Goal: Task Accomplishment & Management: Complete application form

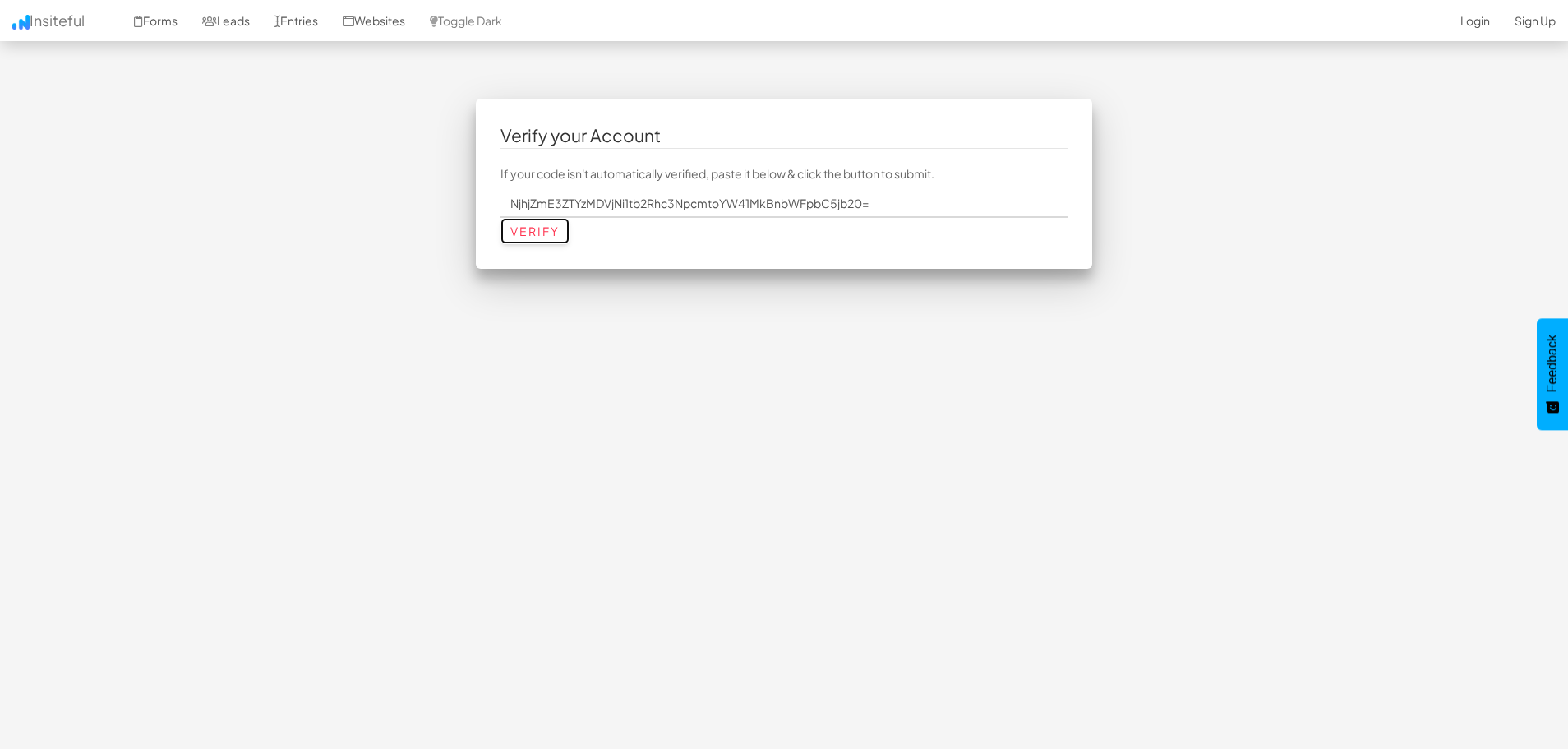
click at [535, 231] on input "Verify" at bounding box center [535, 230] width 69 height 26
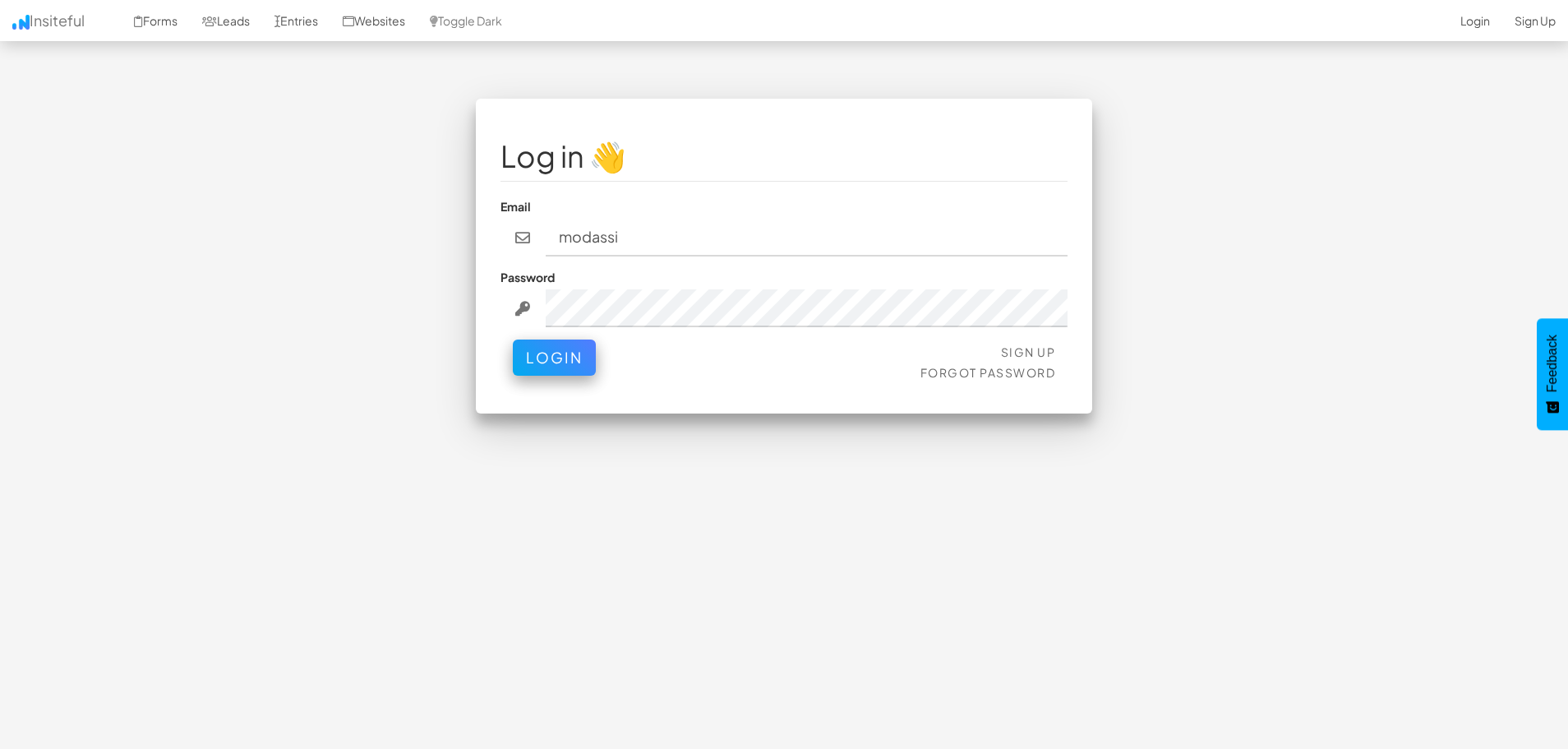
type input "modassirkhan52@gmail.com"
click at [513, 339] on button "Login" at bounding box center [554, 357] width 83 height 36
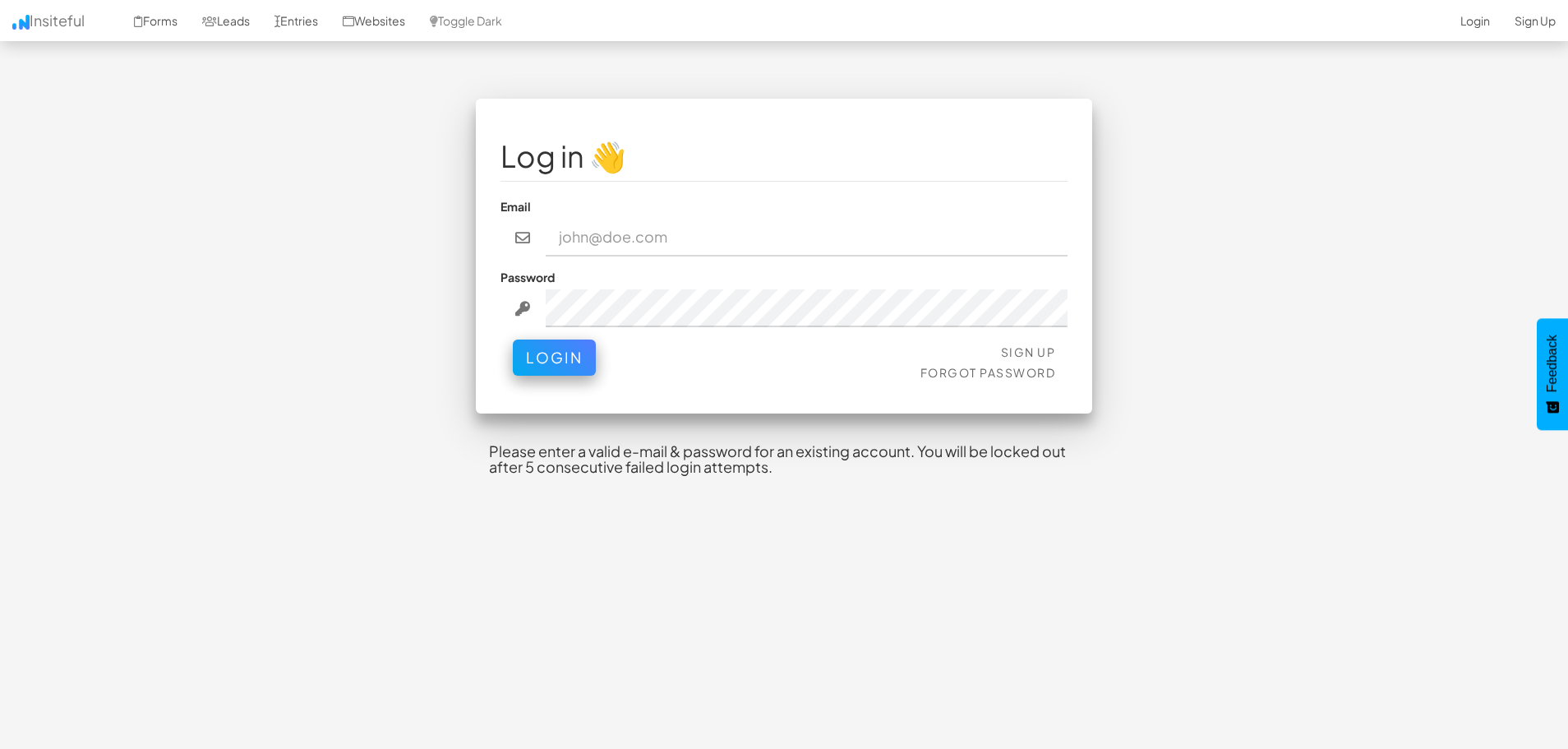
click at [616, 236] on input "email" at bounding box center [807, 237] width 523 height 38
type input "[EMAIL_ADDRESS][DOMAIN_NAME]"
click at [585, 355] on button "Login" at bounding box center [554, 353] width 83 height 36
click at [620, 235] on input "email" at bounding box center [807, 237] width 523 height 38
type input "modassirkhan52@gmail.com"
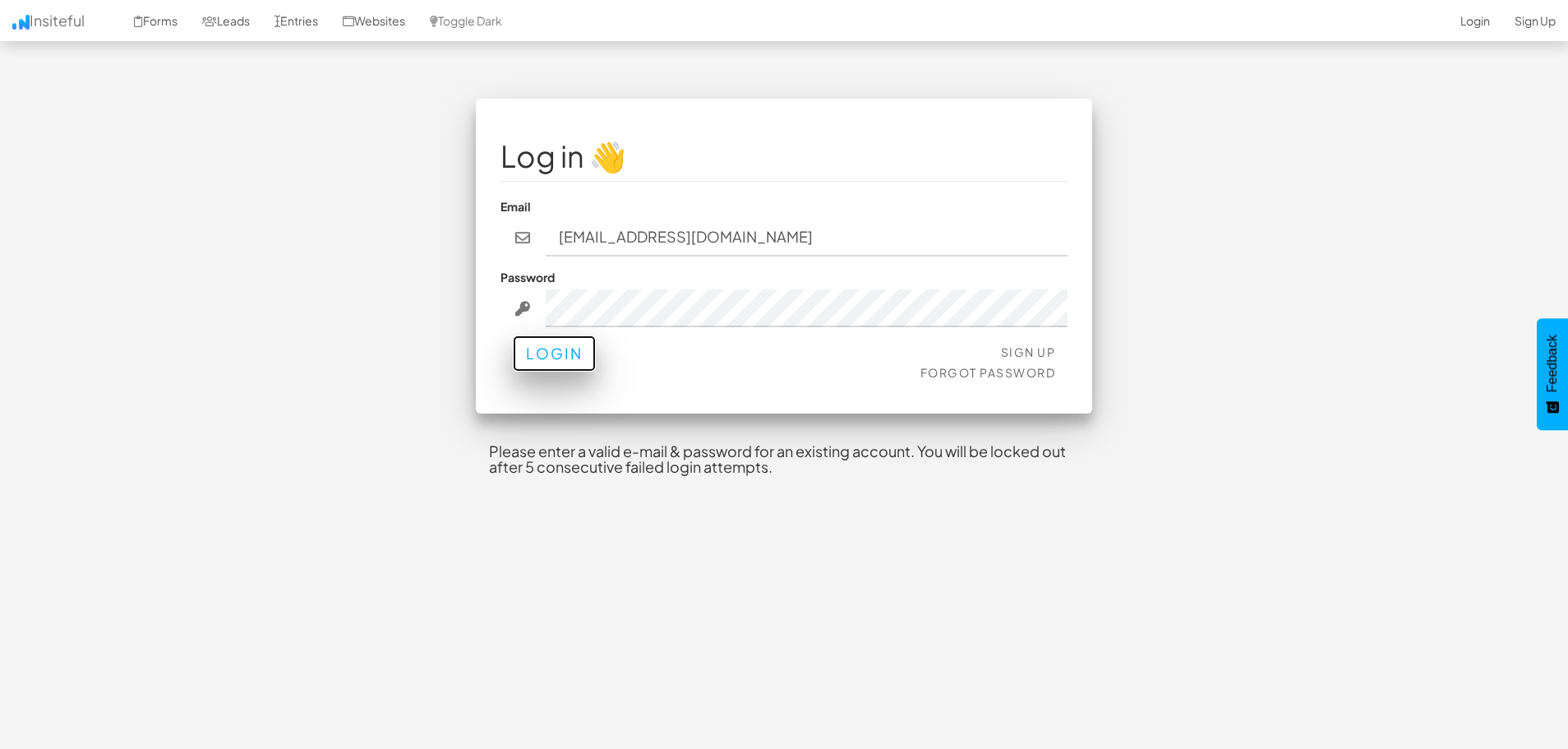
click at [567, 359] on button "Login" at bounding box center [554, 353] width 83 height 36
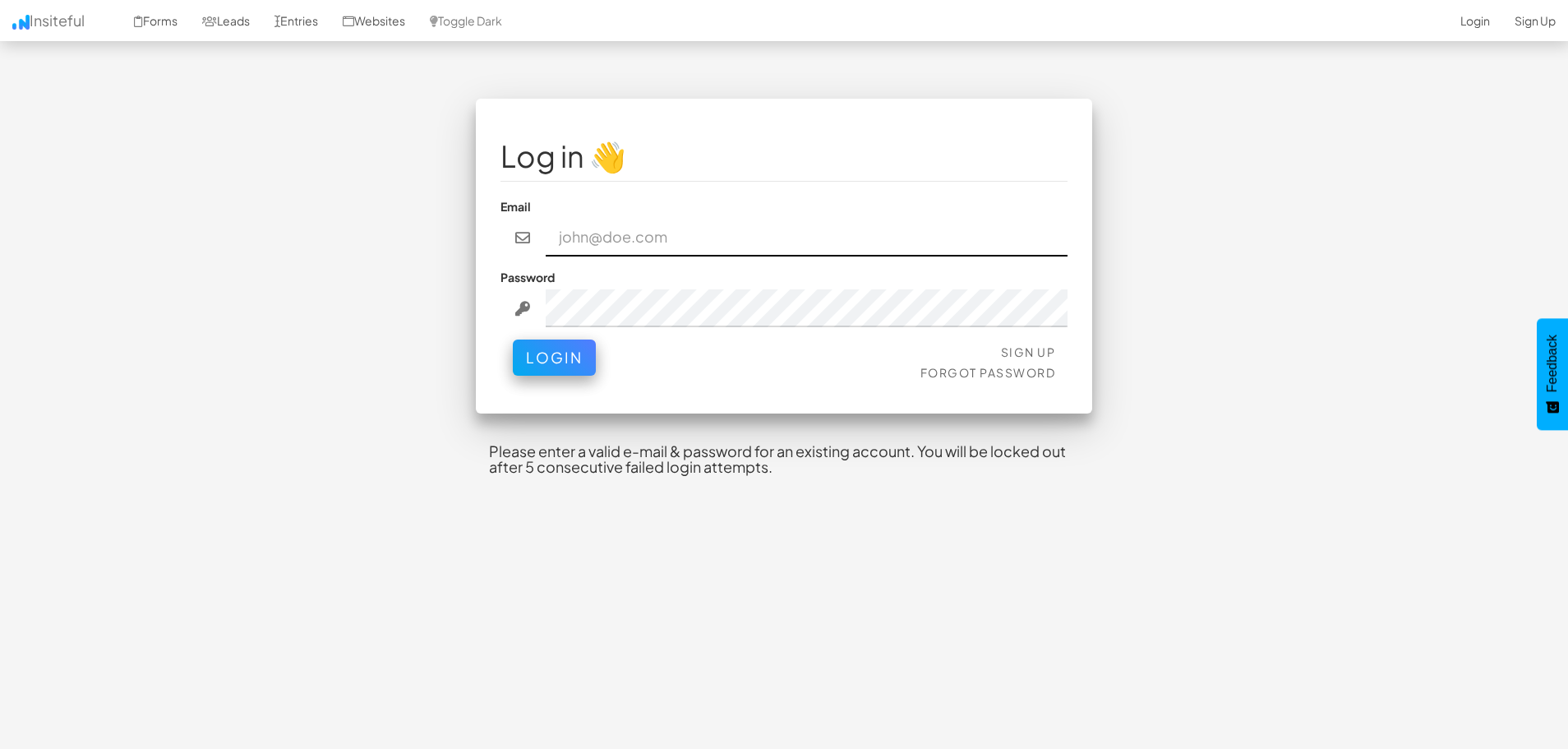
drag, startPoint x: 616, startPoint y: 236, endPoint x: 624, endPoint y: 256, distance: 21.5
click at [616, 236] on input "email" at bounding box center [807, 237] width 523 height 38
click at [542, 353] on button "Login" at bounding box center [554, 353] width 83 height 36
click at [632, 234] on input "email" at bounding box center [807, 237] width 523 height 38
type input "modassirkhan52@gmail.com"
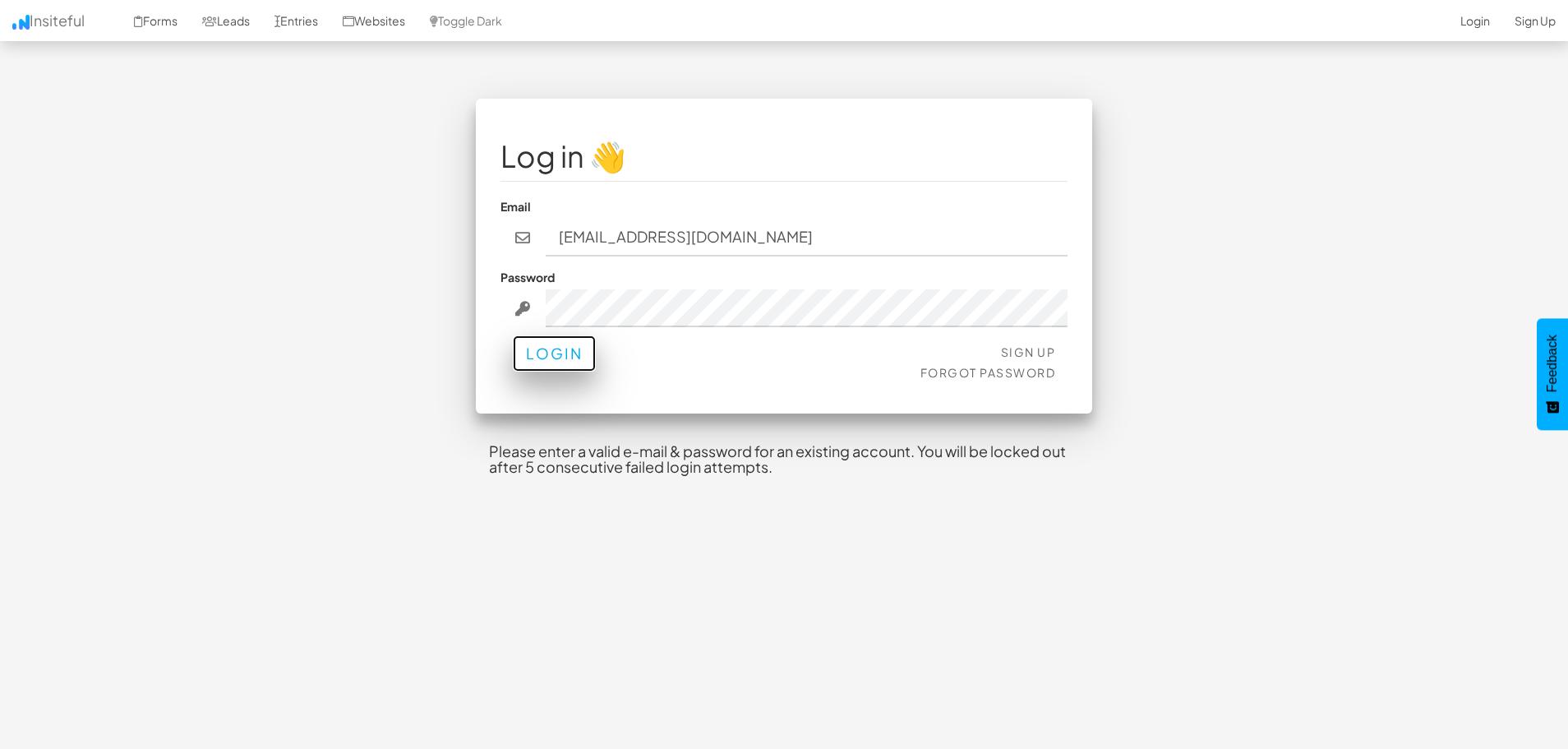
click at [552, 355] on button "Login" at bounding box center [554, 353] width 83 height 36
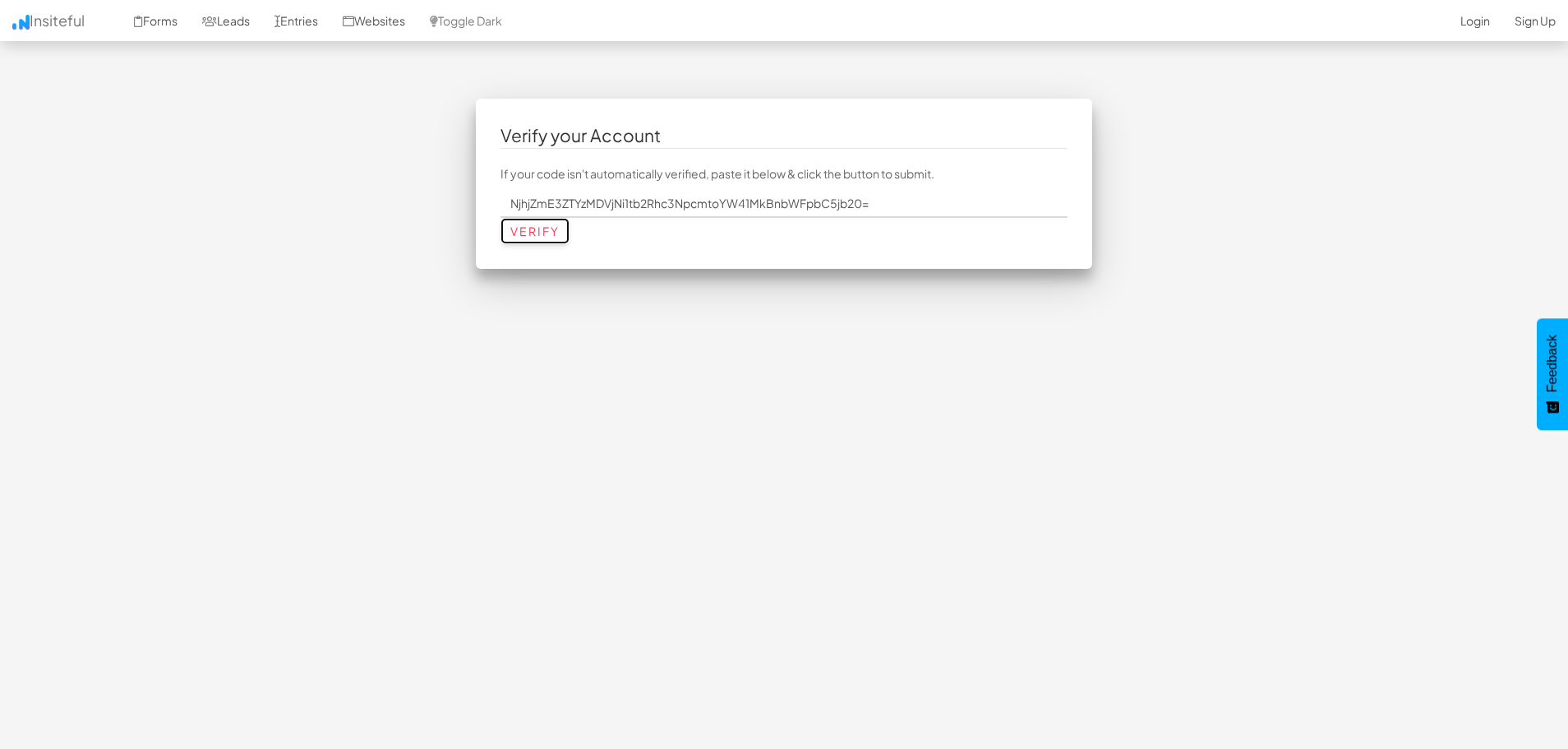
click at [536, 230] on input "Verify" at bounding box center [535, 230] width 69 height 26
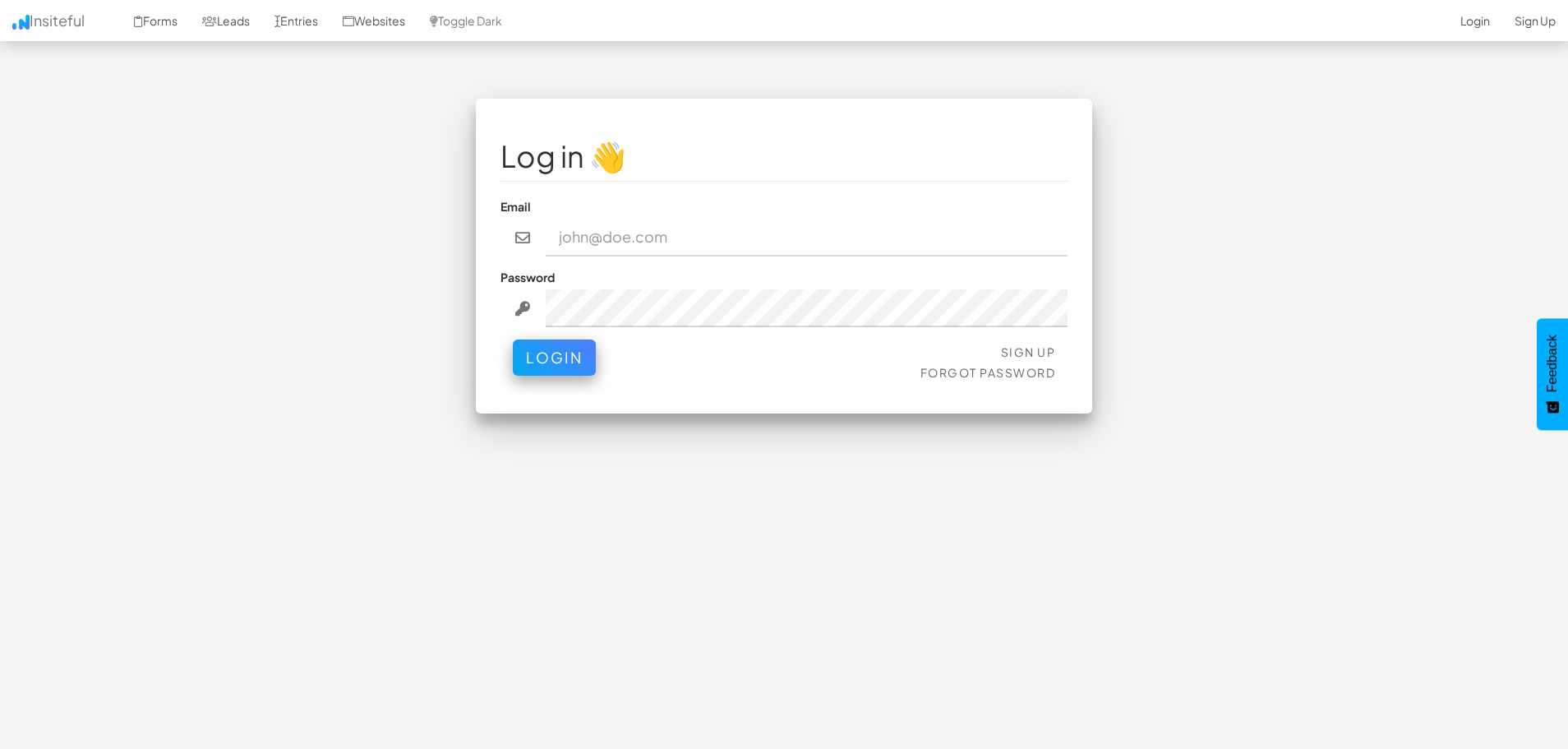
click at [569, 244] on input "email" at bounding box center [807, 237] width 523 height 38
type input "[EMAIL_ADDRESS][DOMAIN_NAME]"
click at [560, 355] on button "Login" at bounding box center [554, 353] width 83 height 36
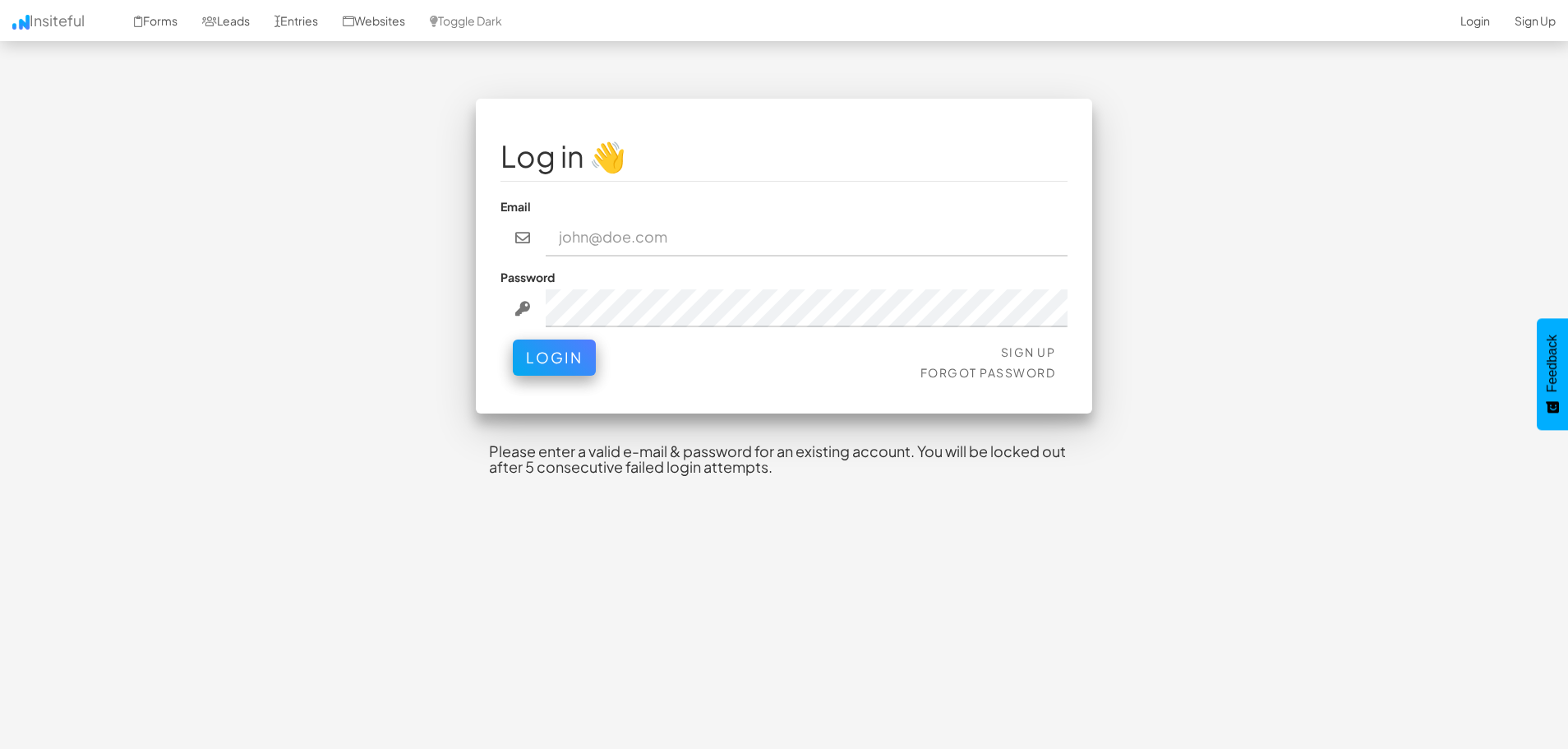
click at [625, 239] on input "email" at bounding box center [807, 237] width 523 height 38
type input "[EMAIL_ADDRESS][DOMAIN_NAME]"
click at [513, 339] on button "Login" at bounding box center [554, 357] width 83 height 36
click at [1019, 350] on link "Sign Up" at bounding box center [1028, 351] width 55 height 14
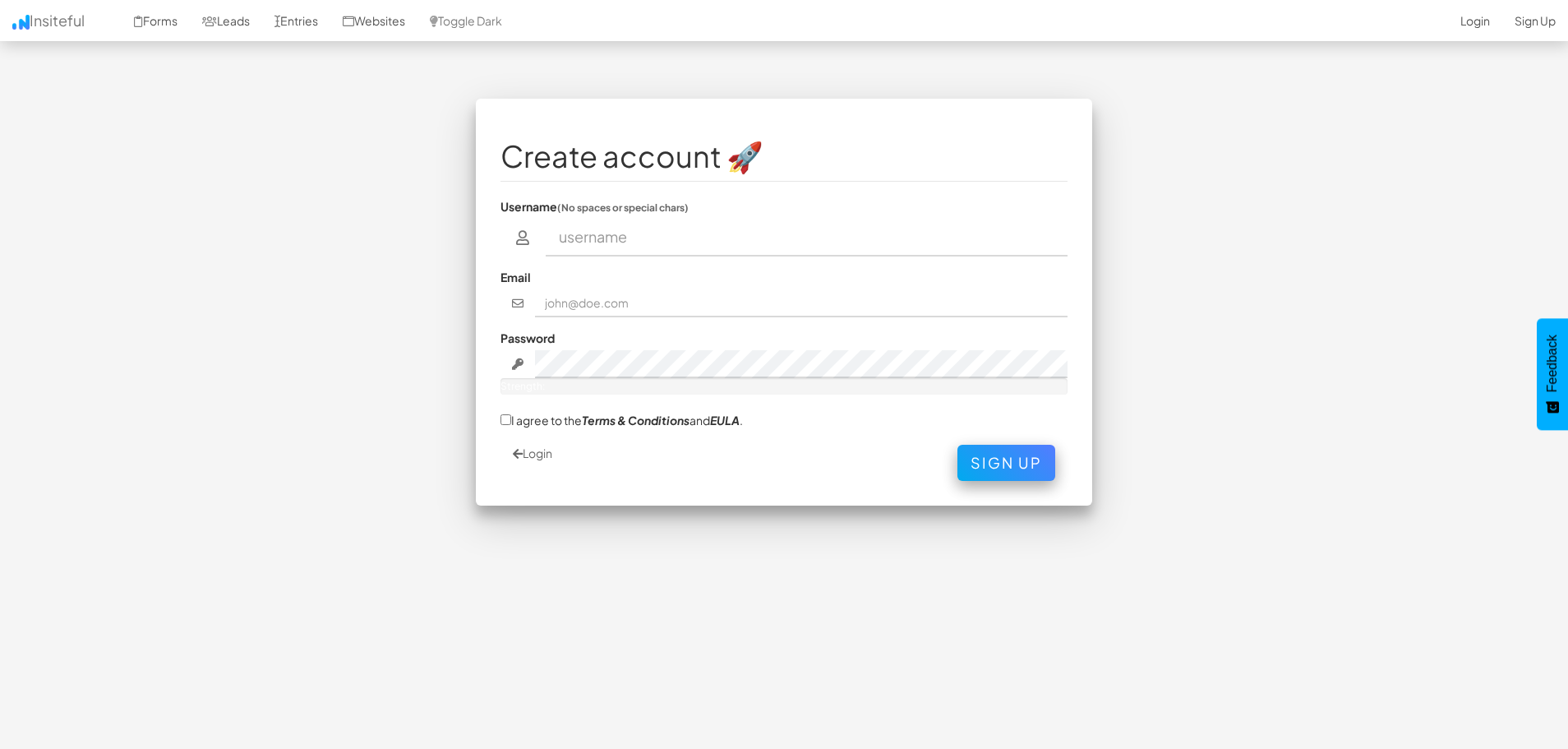
click at [607, 241] on input "text" at bounding box center [807, 237] width 523 height 38
type input "[PERSON_NAME]"
click at [581, 306] on input "text" at bounding box center [801, 303] width 533 height 28
type input "[EMAIL_ADDRESS][DOMAIN_NAME]"
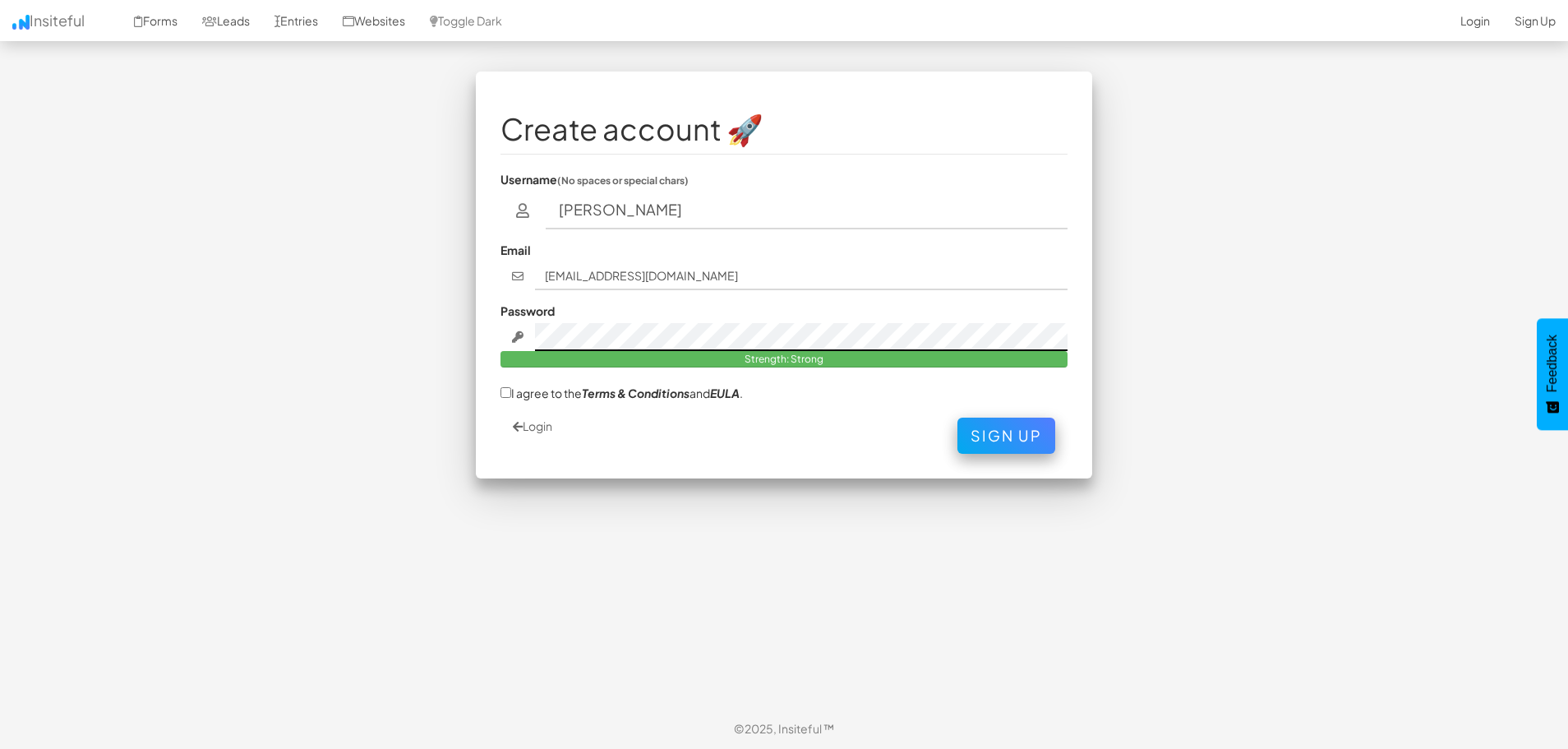
click at [513, 328] on div at bounding box center [784, 337] width 567 height 28
click at [696, 310] on div "Password Strength: Strong" at bounding box center [784, 334] width 567 height 65
click at [499, 394] on div "Create account 🚀 Username (No spaces or special chars) [PERSON_NAME] Email [EMA…" at bounding box center [784, 274] width 616 height 407
click at [504, 394] on input "I agree to the Terms & Conditions and EULA ." at bounding box center [505, 392] width 11 height 11
checkbox input "true"
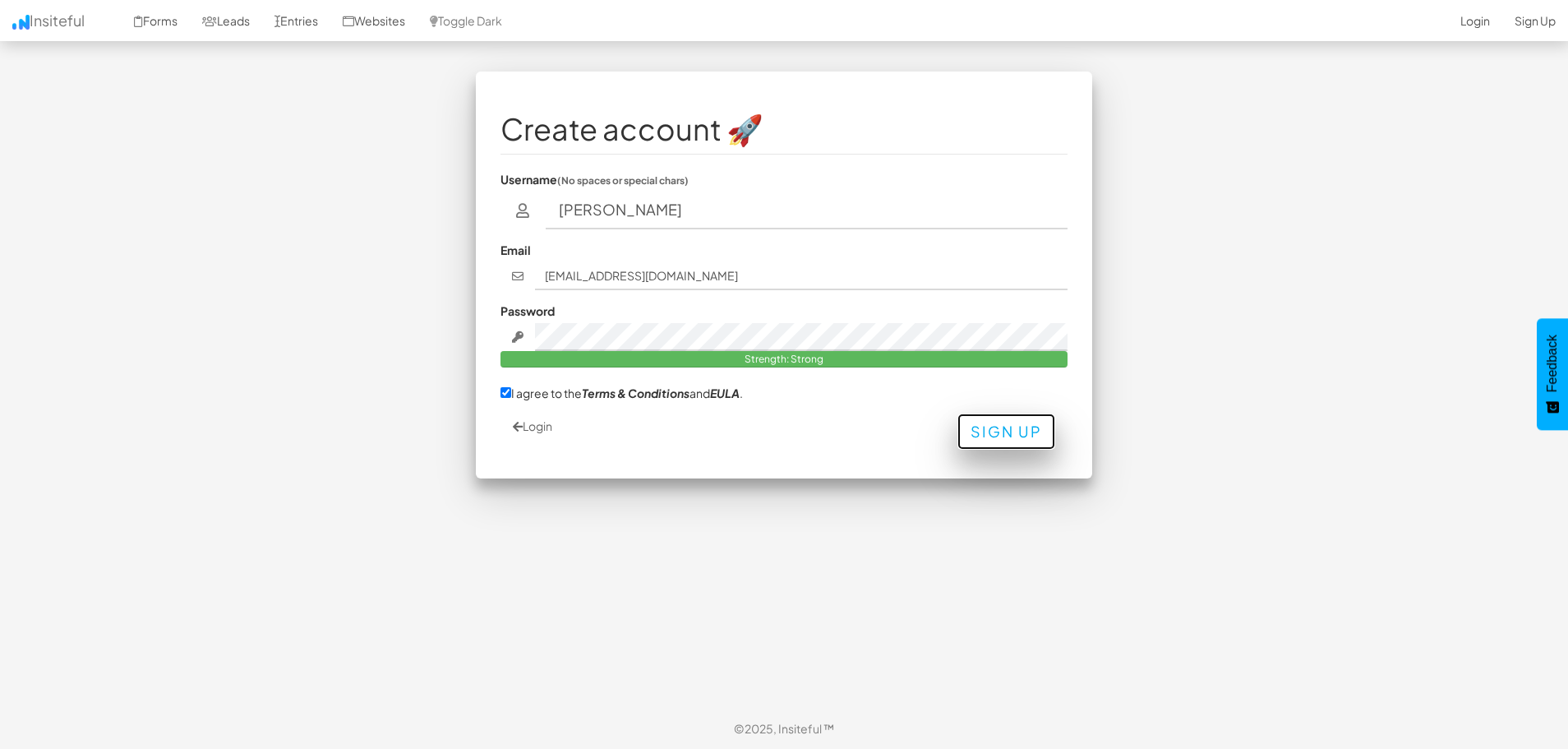
click at [973, 440] on button "Sign Up" at bounding box center [1006, 431] width 98 height 36
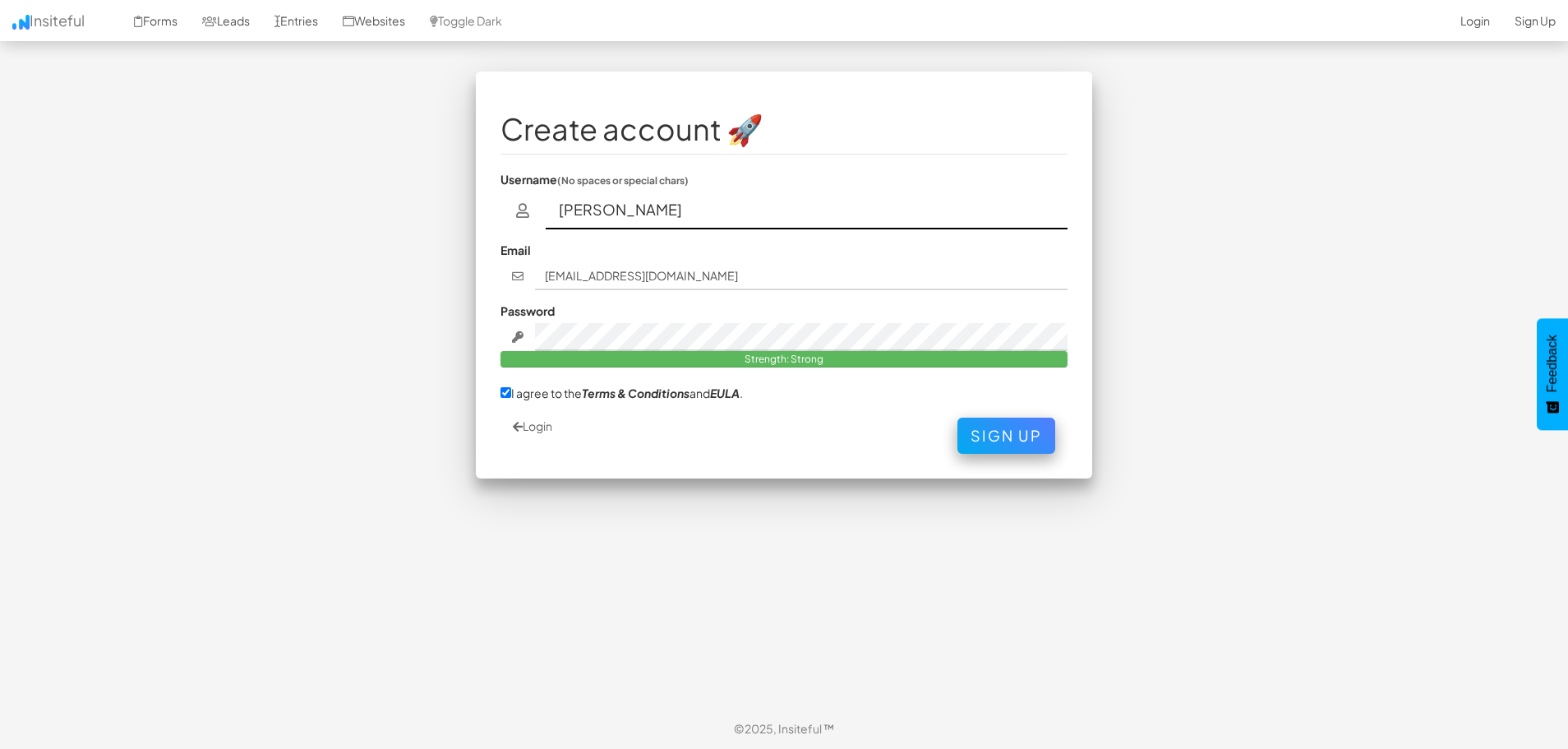
click at [626, 212] on input "[PERSON_NAME]" at bounding box center [807, 210] width 523 height 38
type input "Modassirkhan"
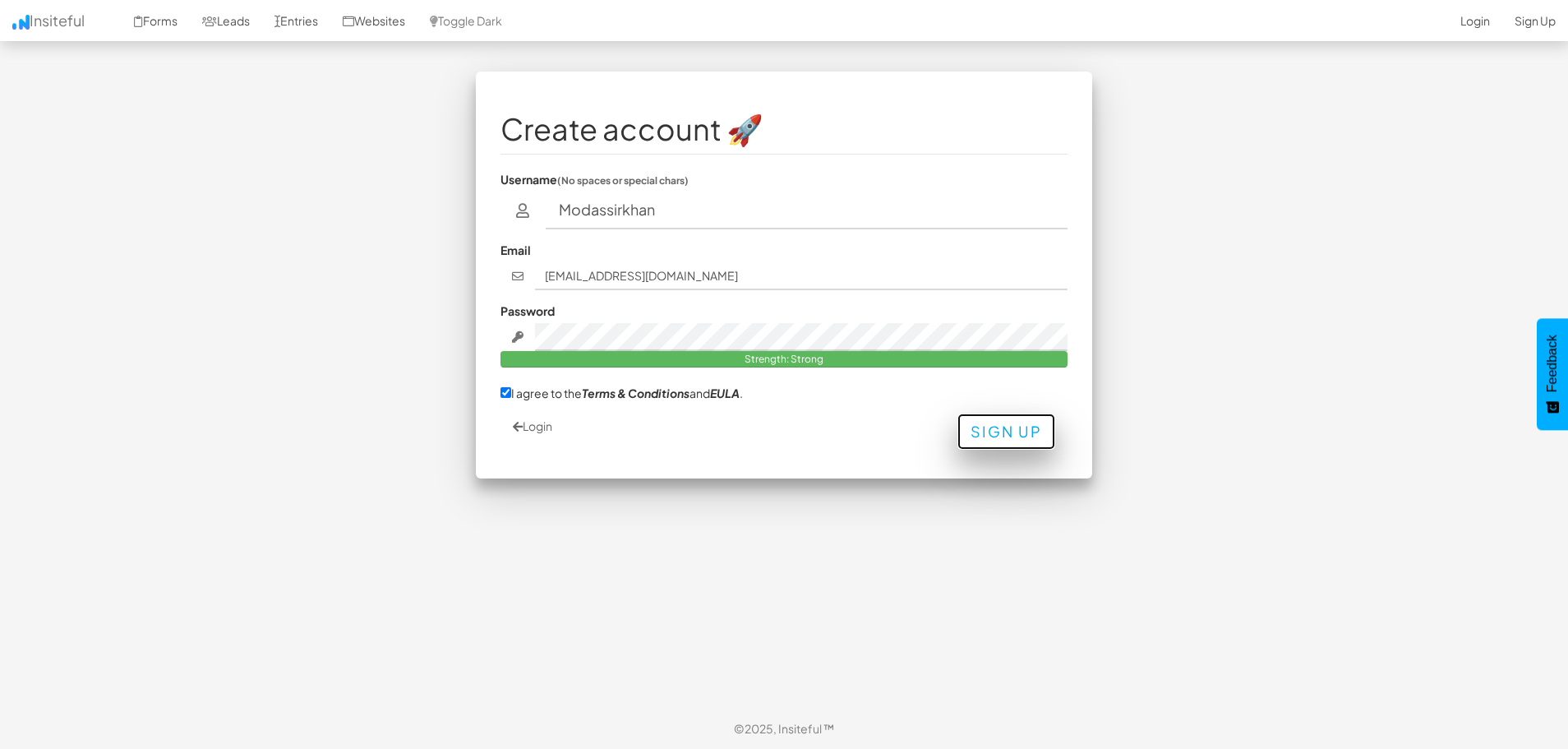
click at [985, 443] on button "Sign Up" at bounding box center [1006, 431] width 98 height 36
